Goal: Transaction & Acquisition: Subscribe to service/newsletter

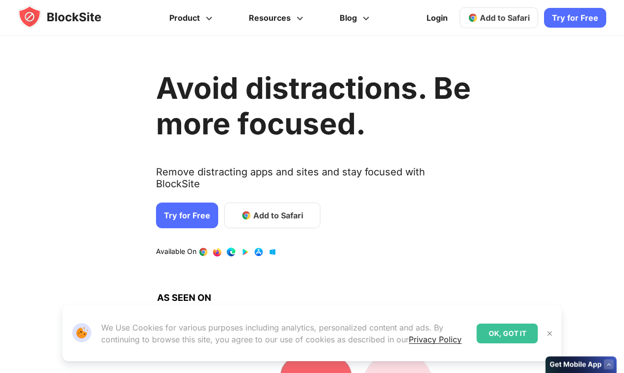
click at [580, 16] on link "Try for Free" at bounding box center [575, 18] width 62 height 20
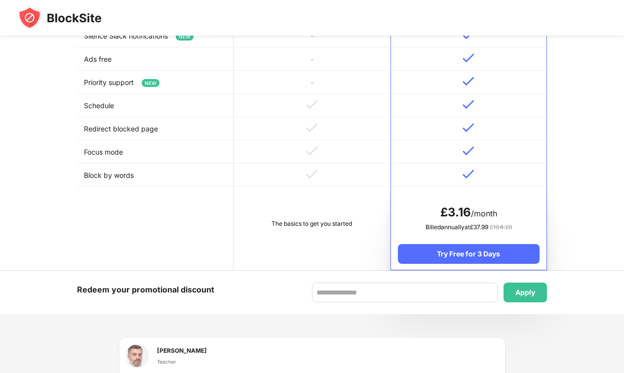
scroll to position [421, 0]
click at [308, 255] on td "The basics to get you started" at bounding box center [311, 227] width 156 height 83
click at [324, 233] on td "The basics to get you started" at bounding box center [311, 227] width 156 height 83
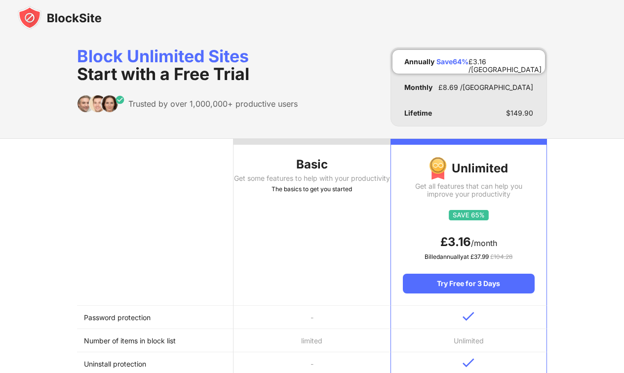
scroll to position [0, 0]
click at [44, 16] on img at bounding box center [60, 18] width 84 height 24
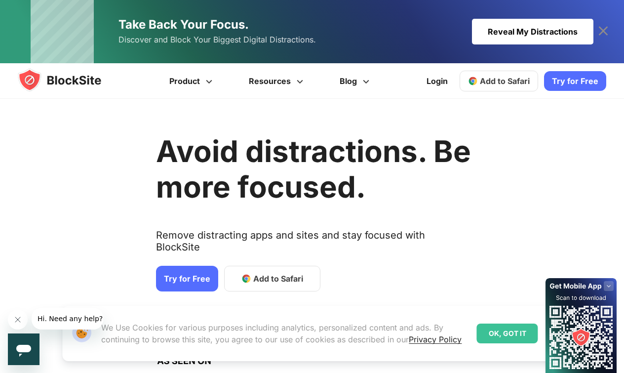
click at [519, 332] on div "OK, GOT IT" at bounding box center [507, 333] width 61 height 20
